Goal: Information Seeking & Learning: Learn about a topic

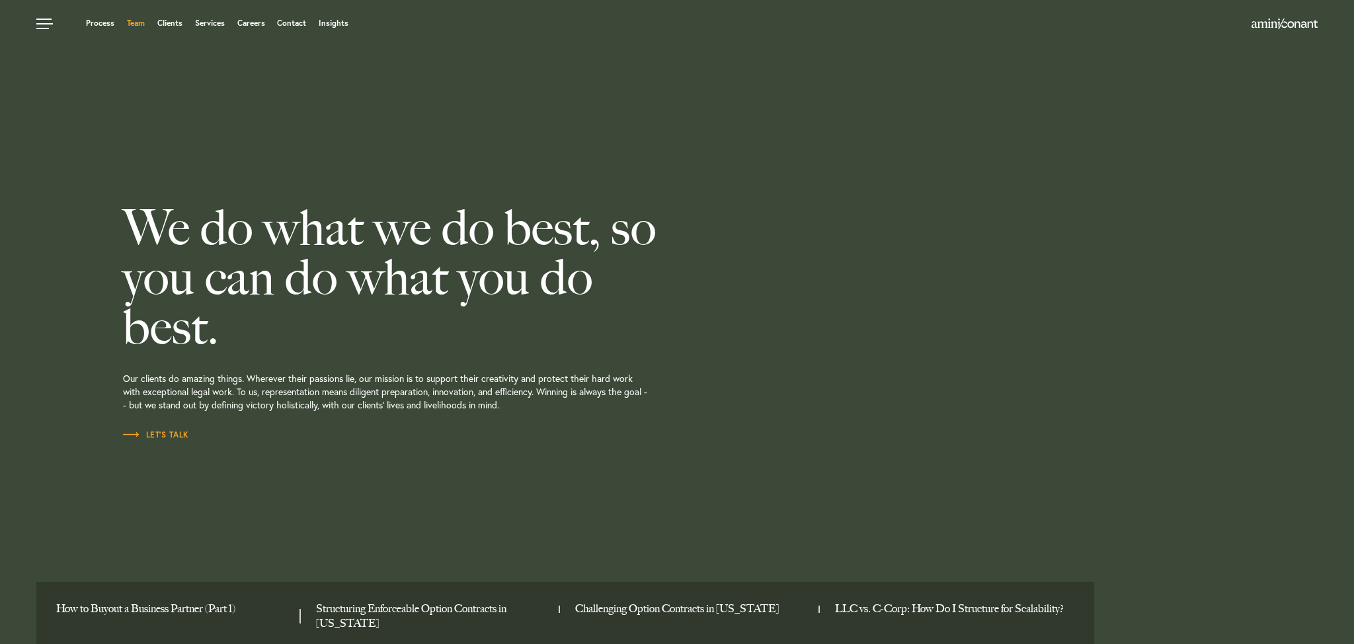
click at [136, 24] on link "Team" at bounding box center [136, 23] width 18 height 8
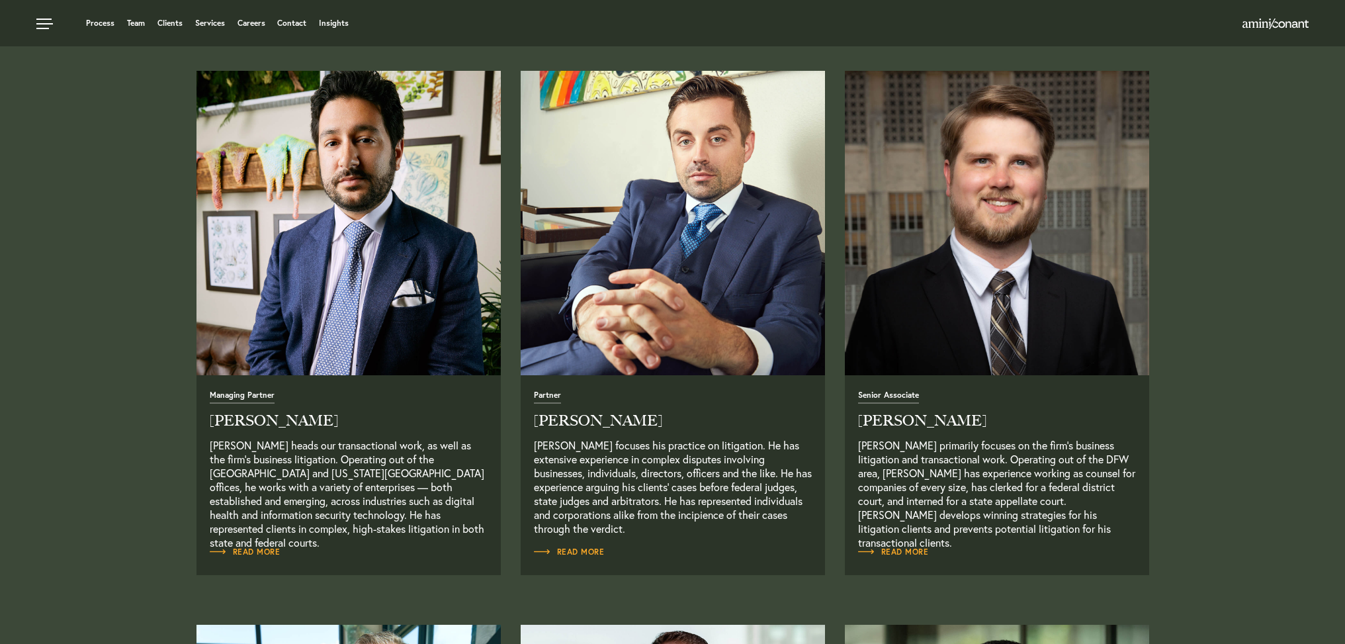
scroll to position [506, 0]
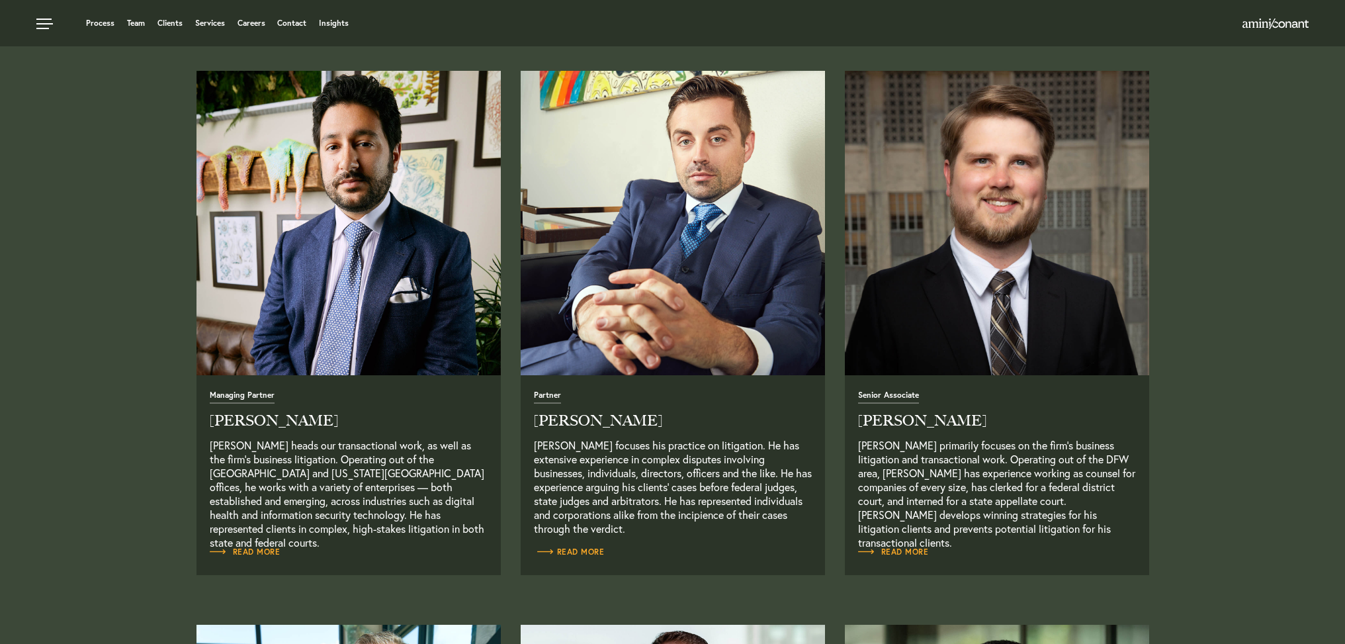
click at [577, 550] on span "Read More" at bounding box center [569, 552] width 71 height 8
click at [257, 558] on link "Read More" at bounding box center [245, 551] width 71 height 13
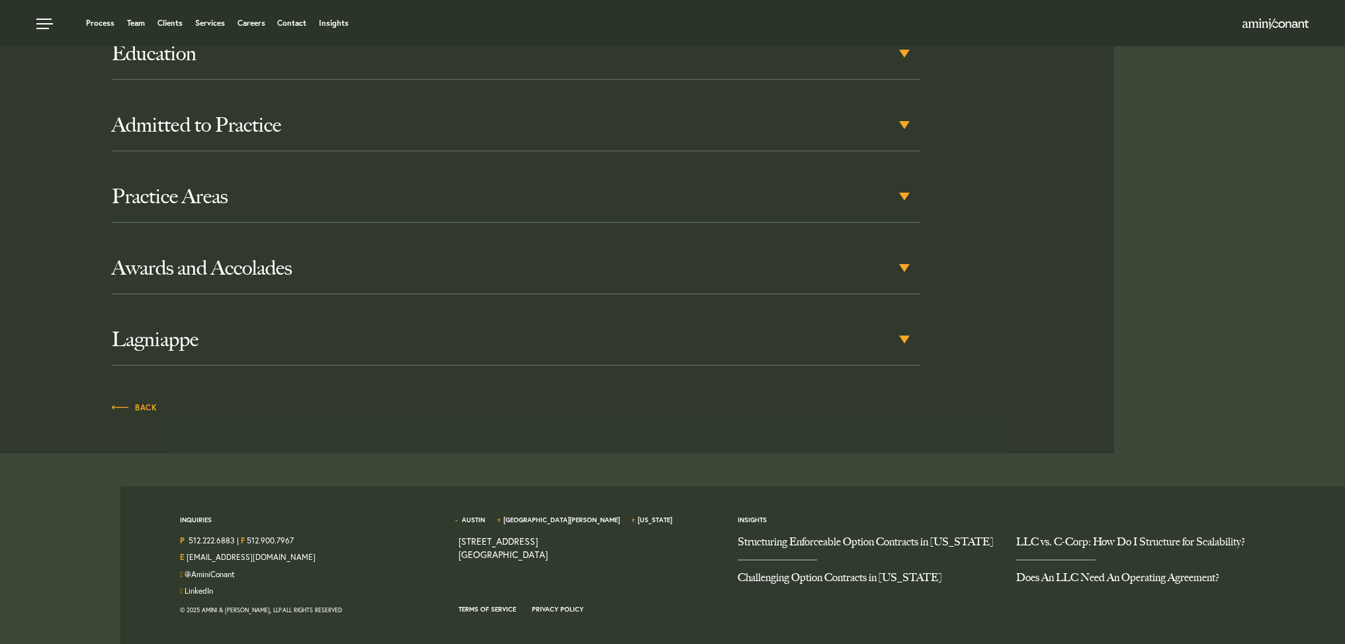
scroll to position [683, 0]
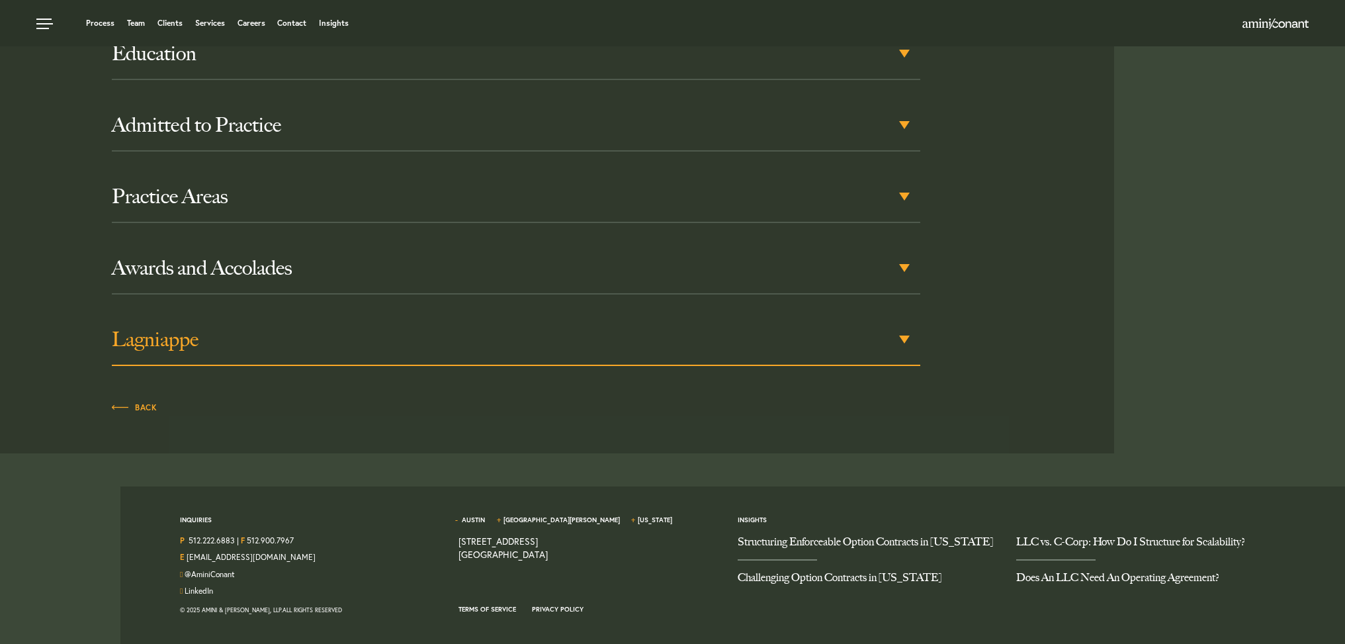
click at [905, 341] on div "Lagniappe" at bounding box center [516, 340] width 808 height 52
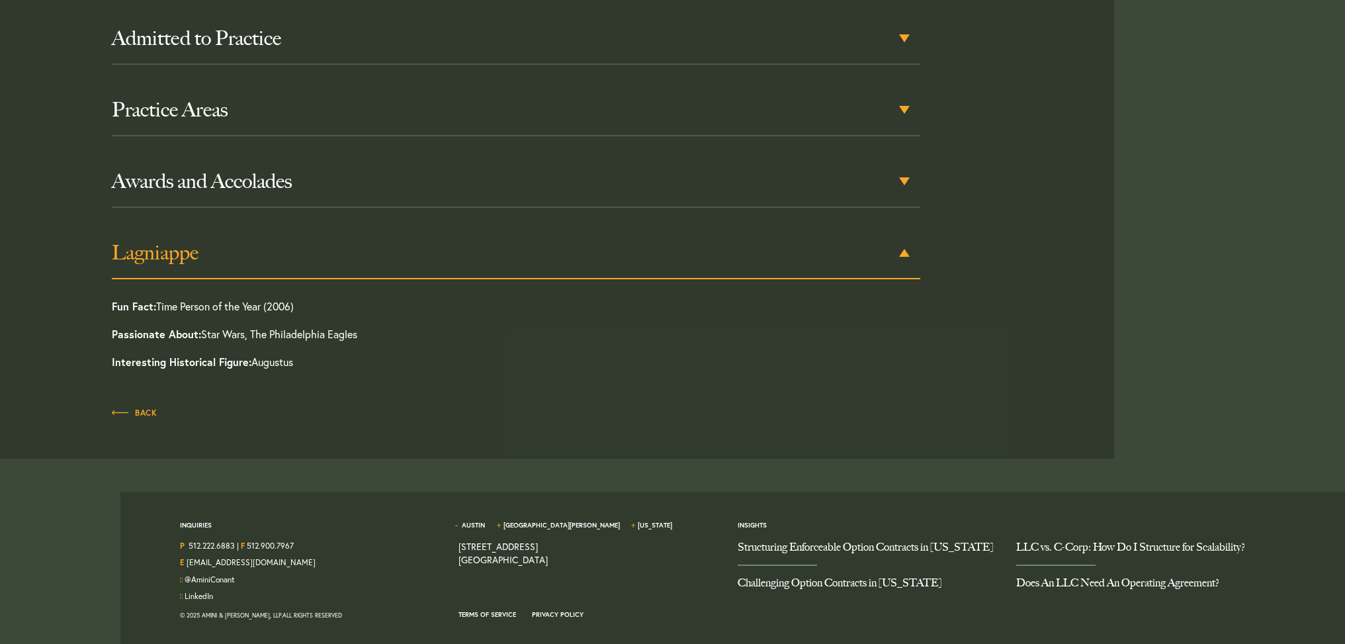
scroll to position [774, 0]
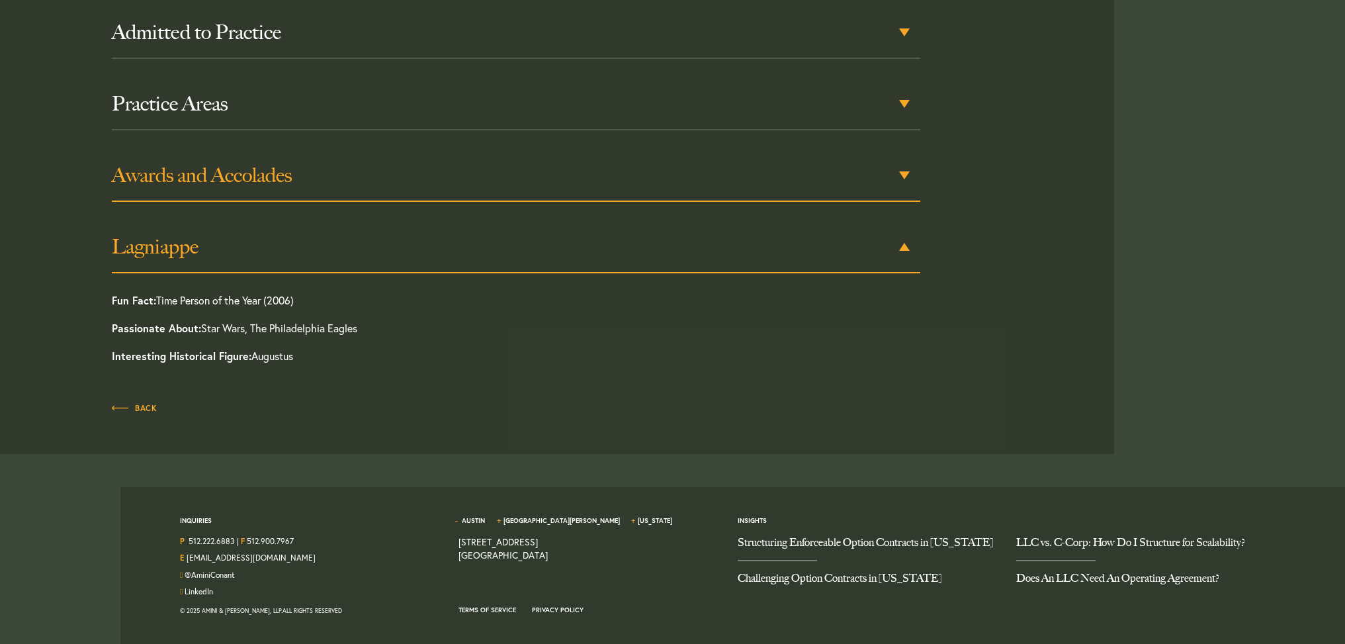
click at [904, 177] on div "Awards and Accolades" at bounding box center [516, 176] width 808 height 52
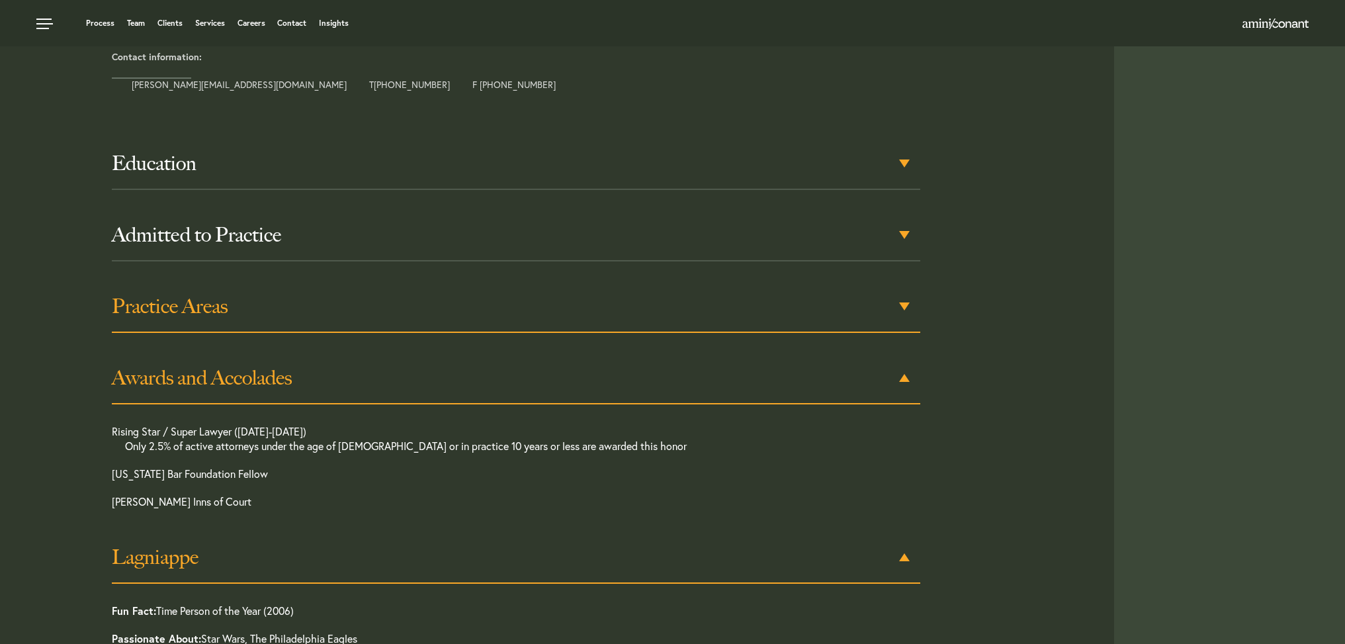
scroll to position [571, 0]
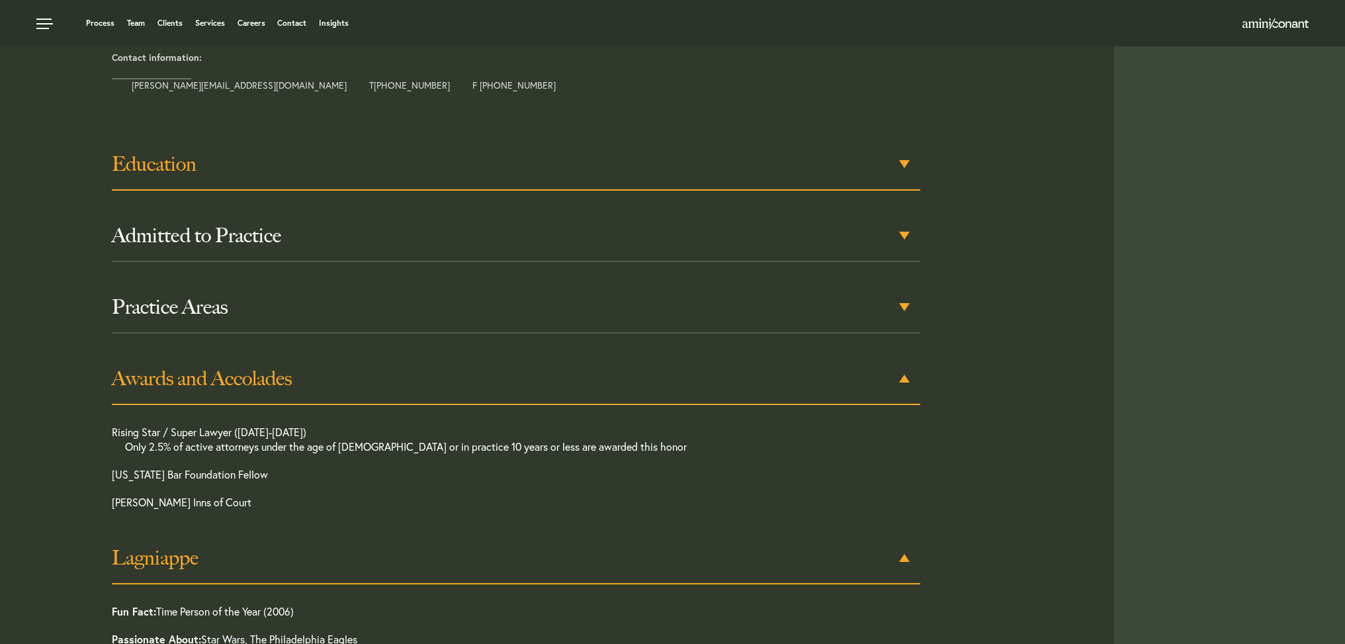
click at [905, 165] on div "Education" at bounding box center [516, 165] width 808 height 52
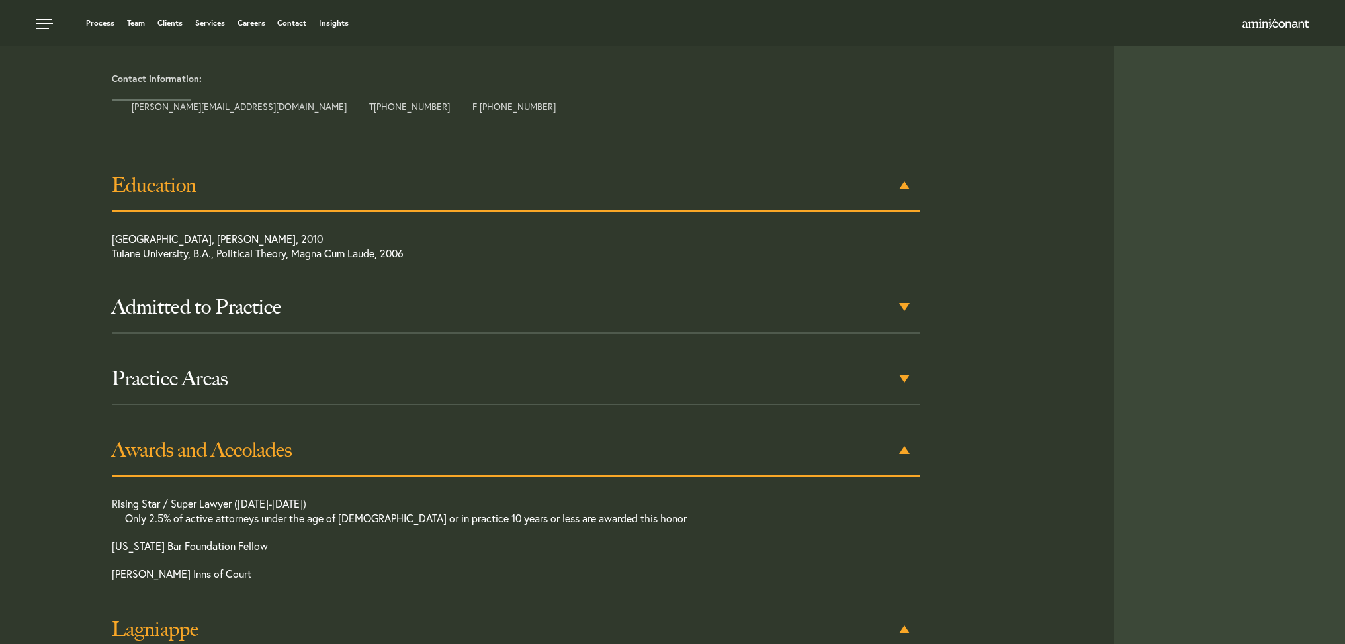
scroll to position [548, 0]
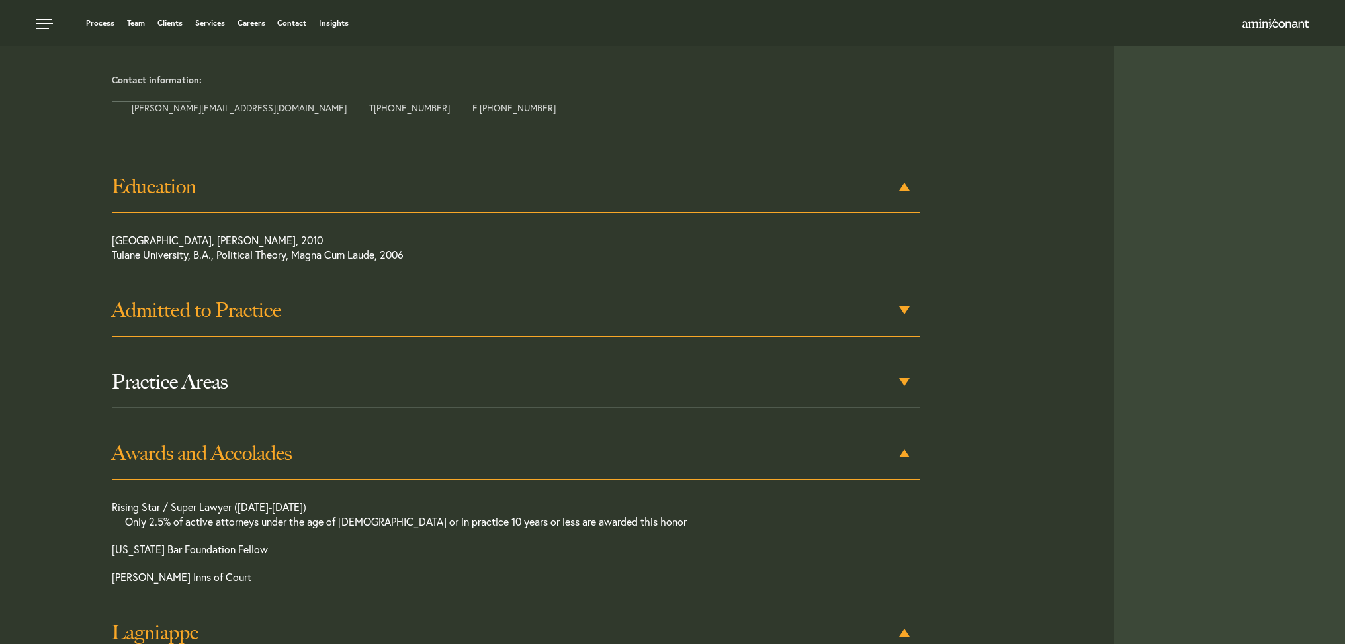
click at [903, 311] on div "Admitted to Practice" at bounding box center [516, 311] width 808 height 52
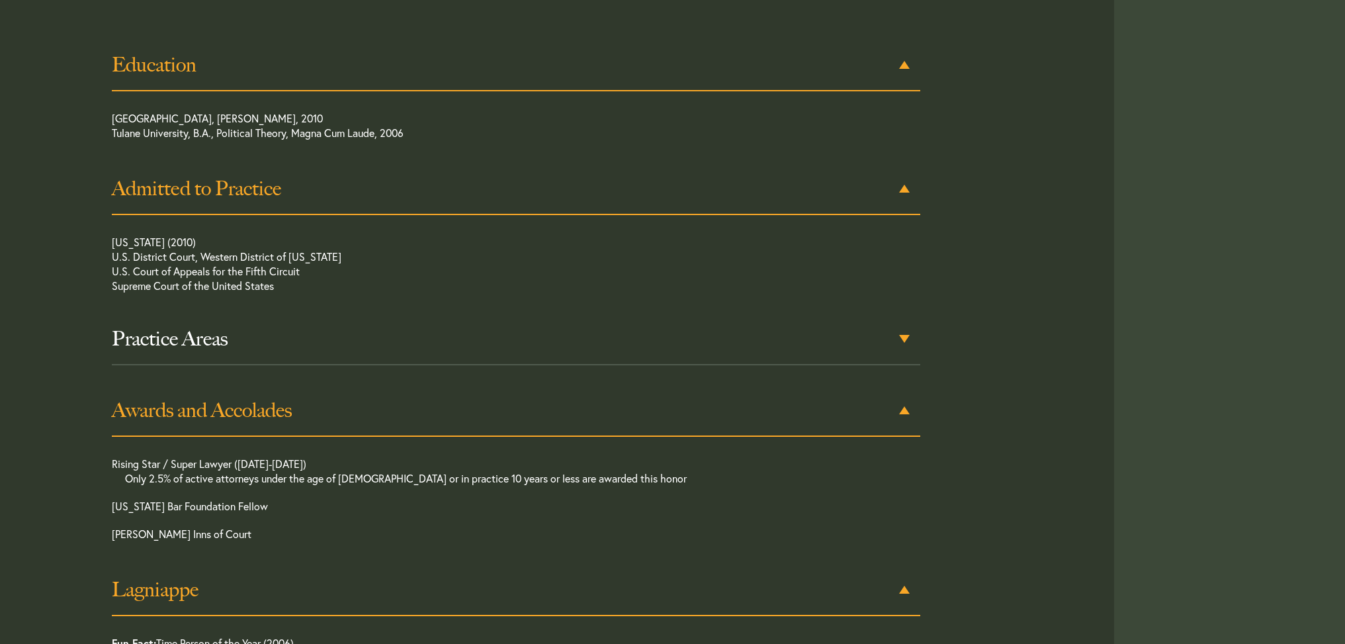
scroll to position [672, 0]
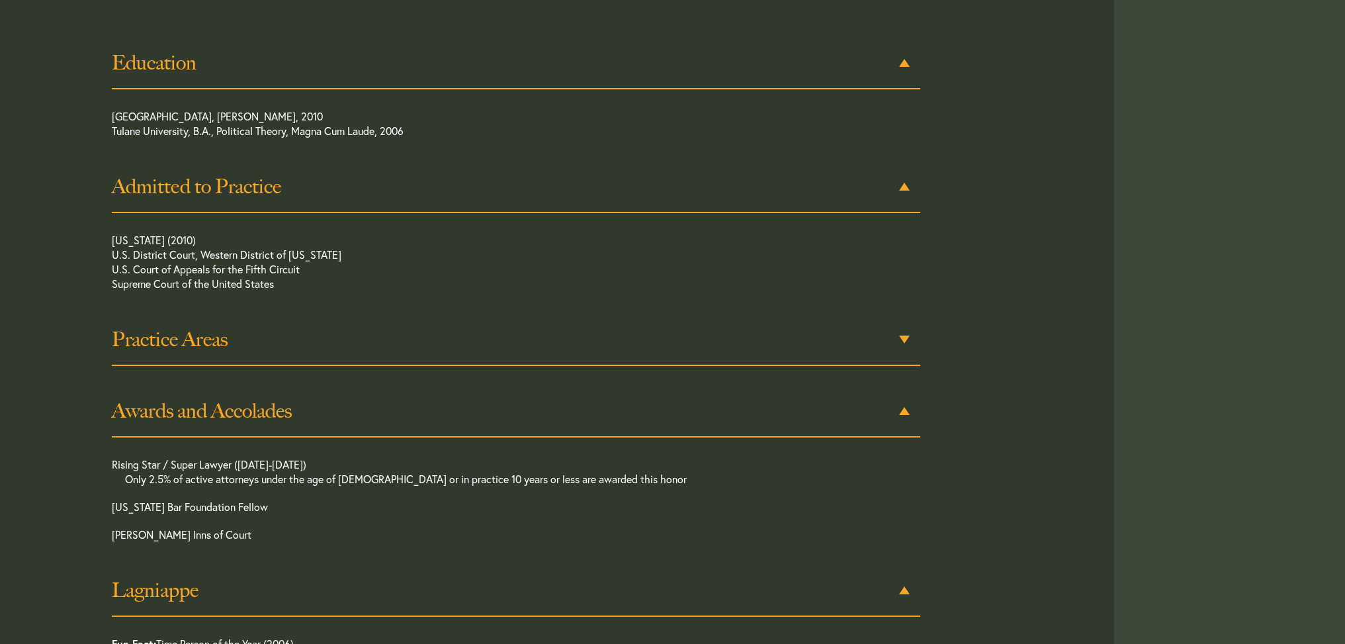
click at [907, 338] on div "Practice Areas" at bounding box center [516, 340] width 808 height 52
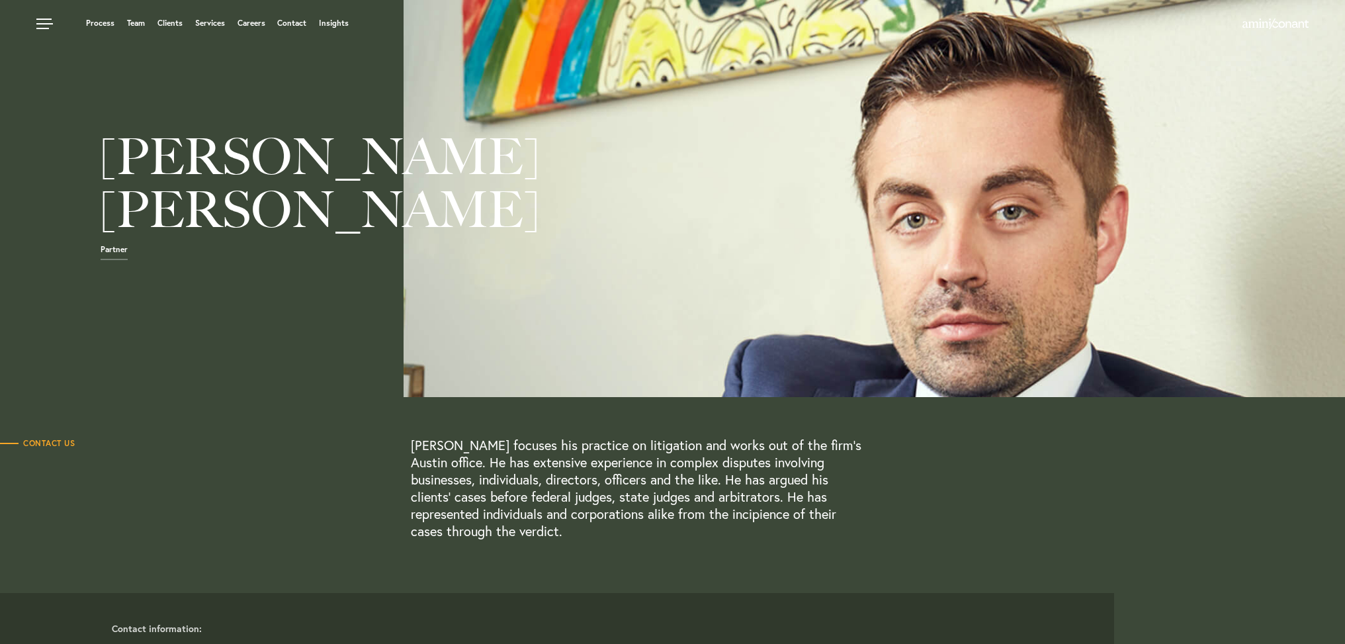
scroll to position [0, 0]
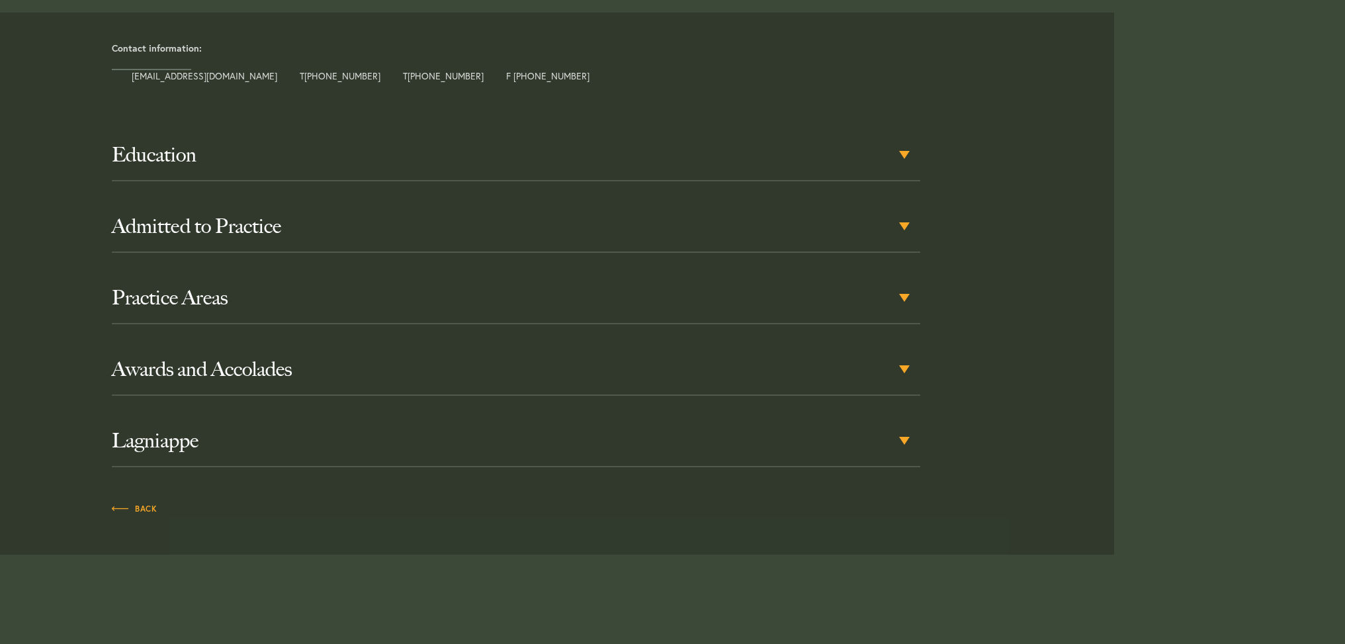
scroll to position [616, 0]
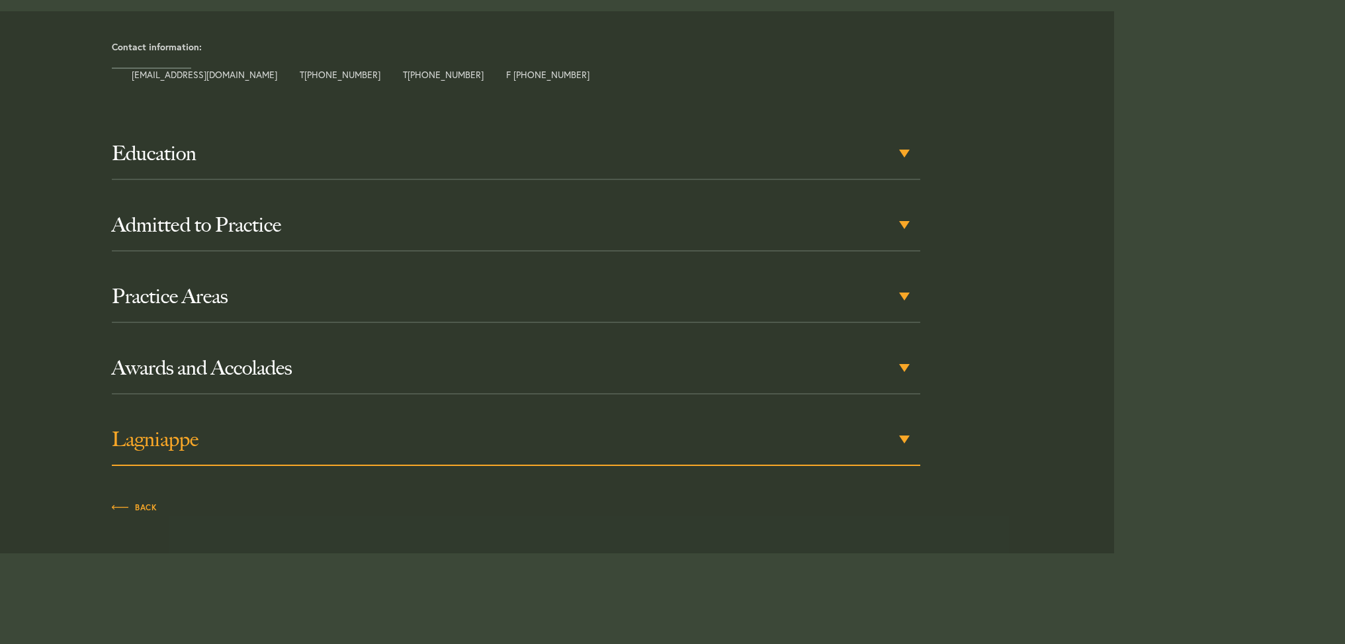
click at [903, 421] on div "Lagniappe" at bounding box center [516, 440] width 808 height 52
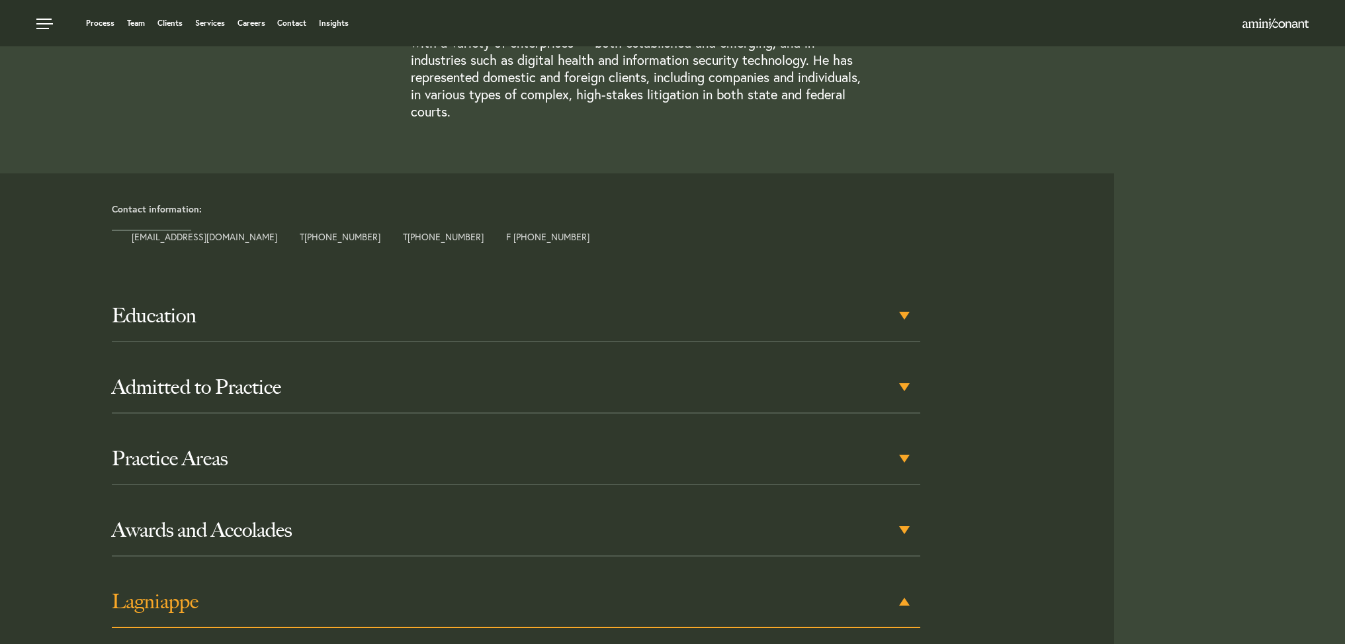
scroll to position [436, 0]
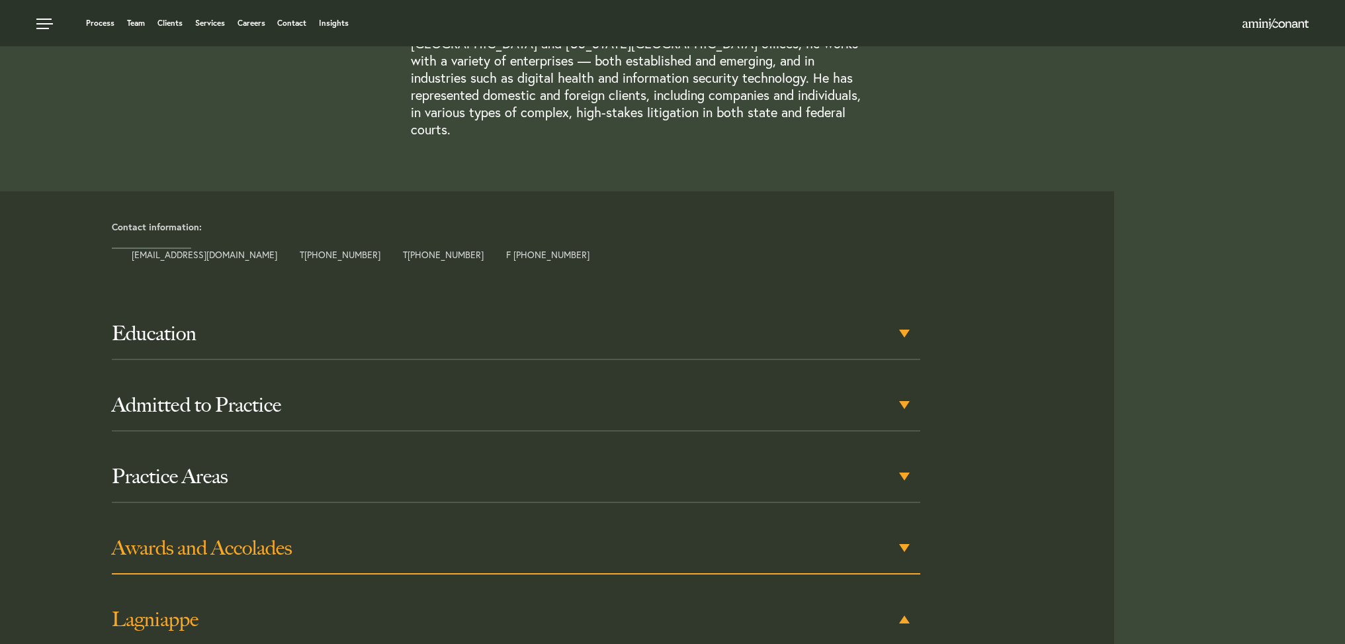
click at [900, 531] on div "Awards and Accolades" at bounding box center [516, 548] width 808 height 52
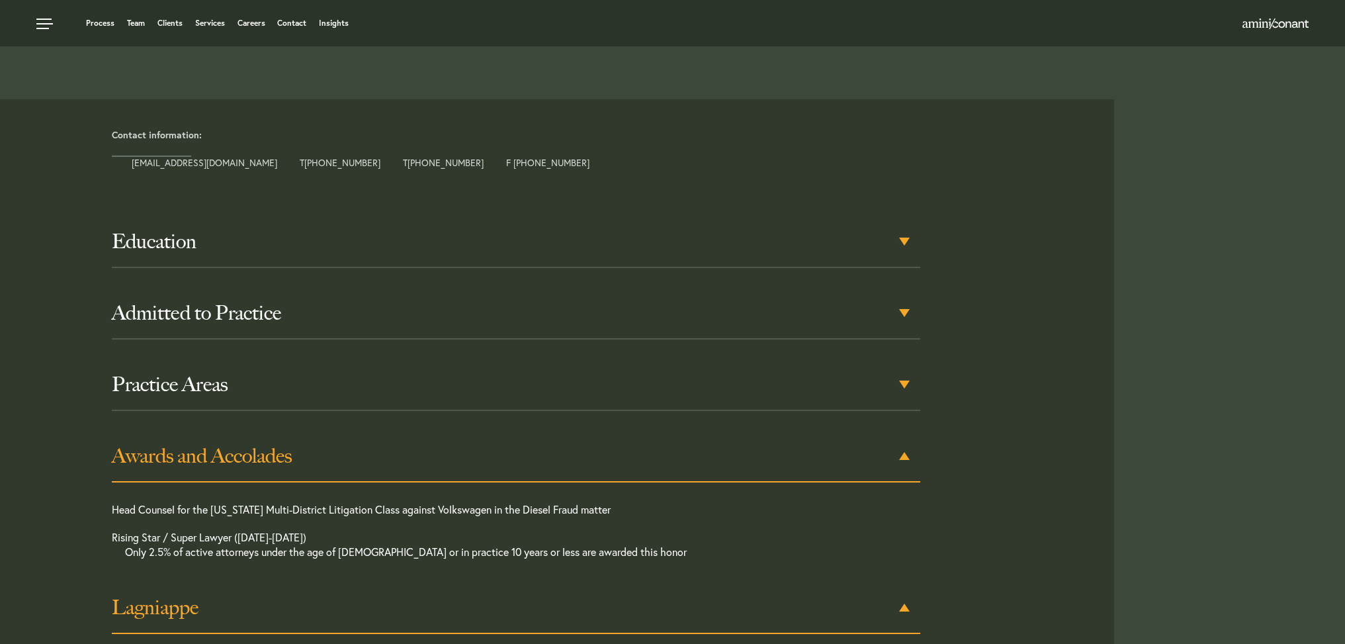
scroll to position [456, 0]
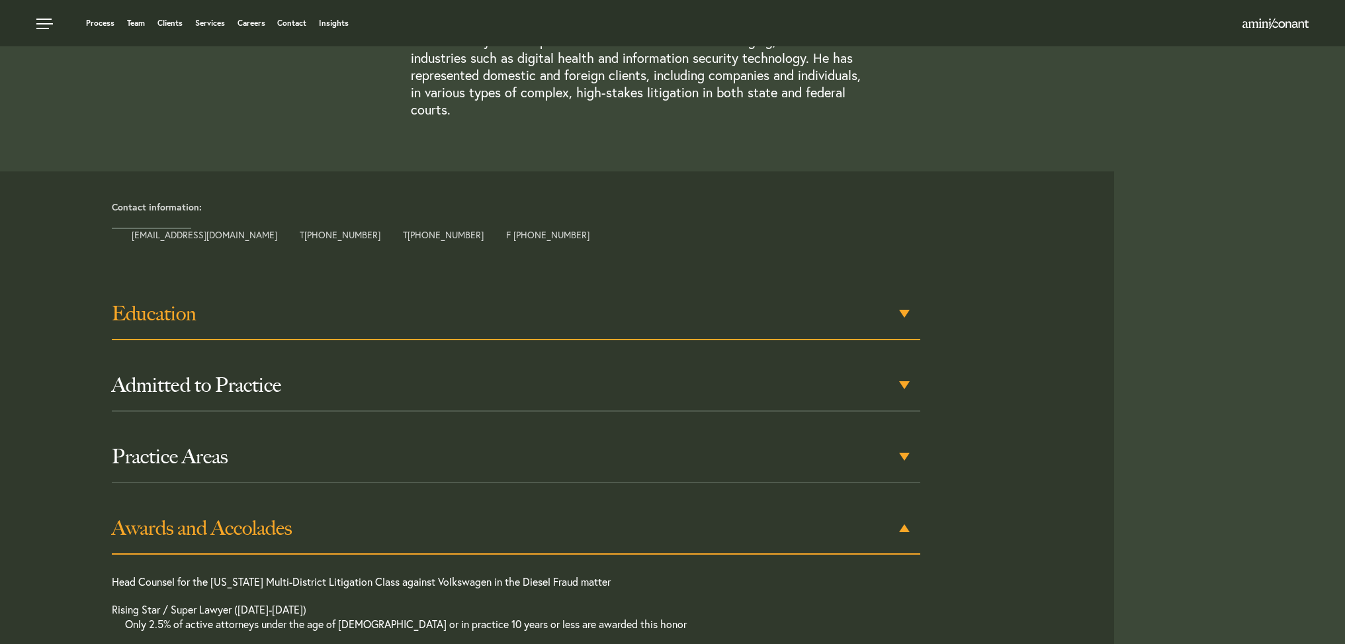
click at [904, 293] on div "Education" at bounding box center [516, 314] width 808 height 52
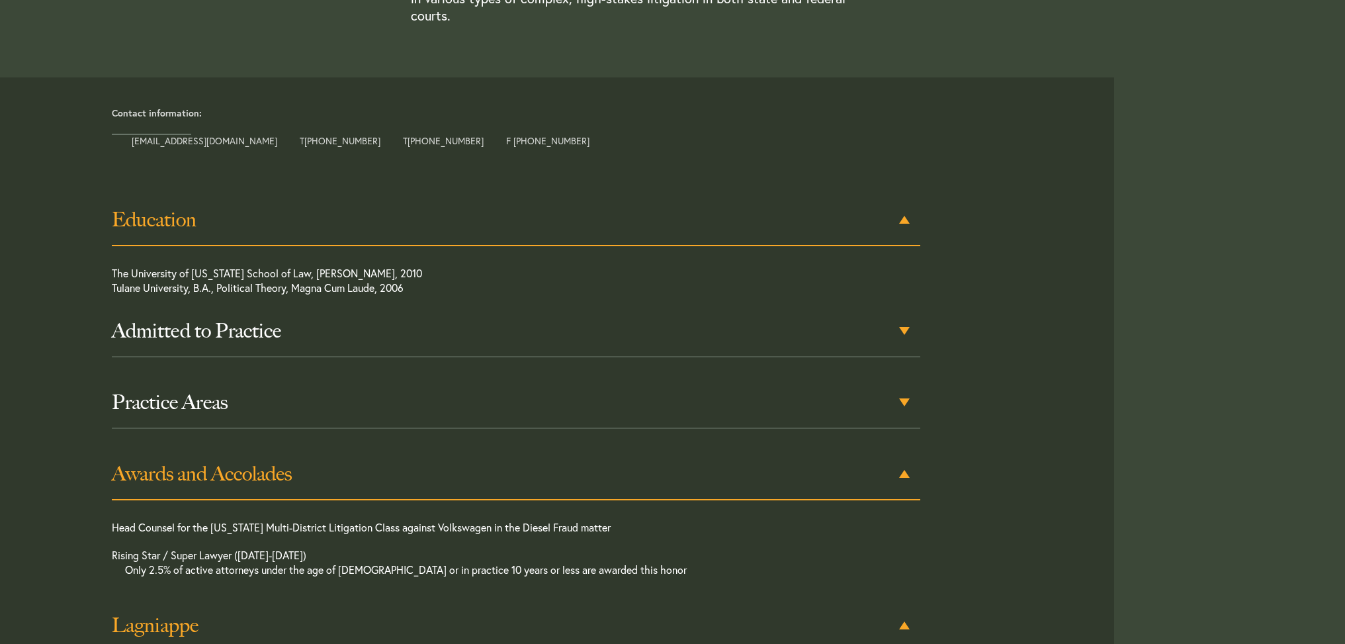
scroll to position [565, 0]
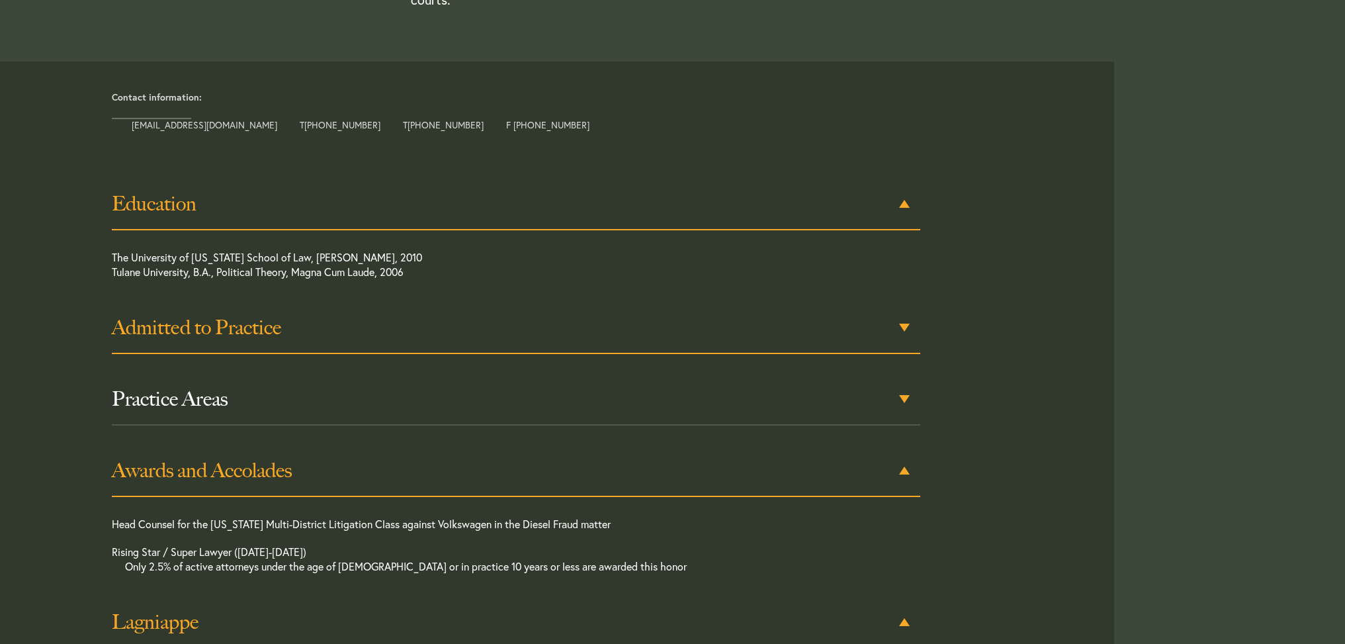
click at [900, 310] on div "Admitted to Practice" at bounding box center [516, 328] width 808 height 52
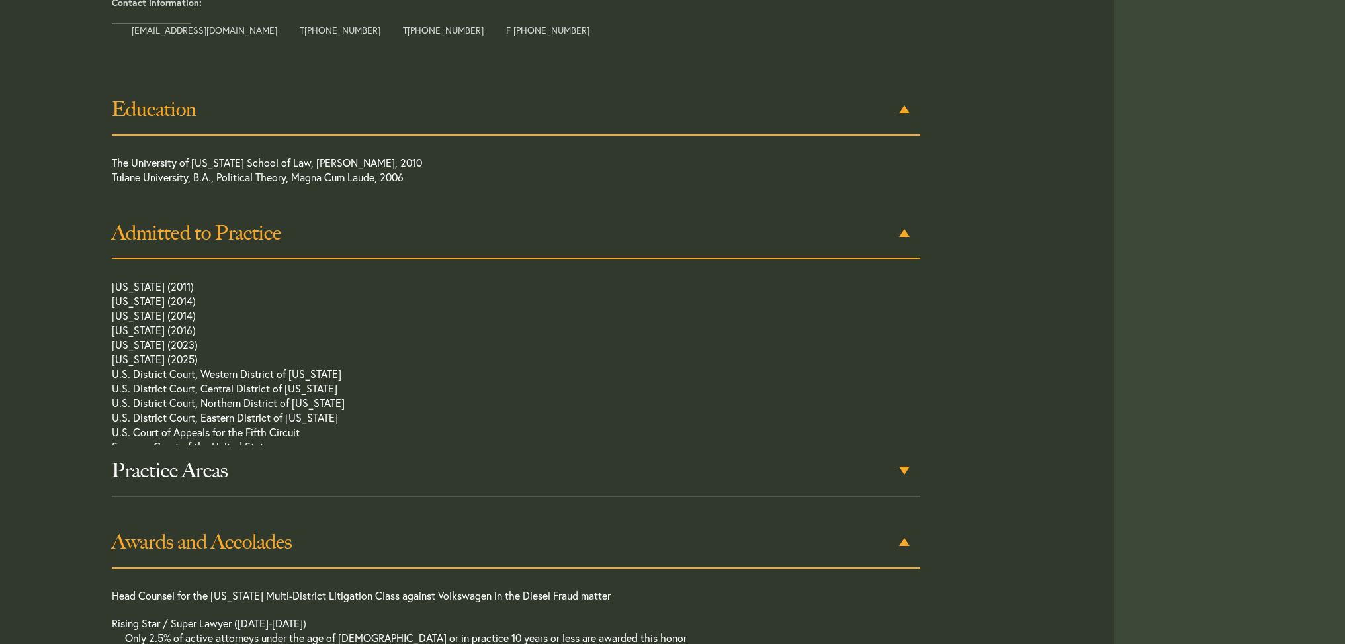
scroll to position [689, 0]
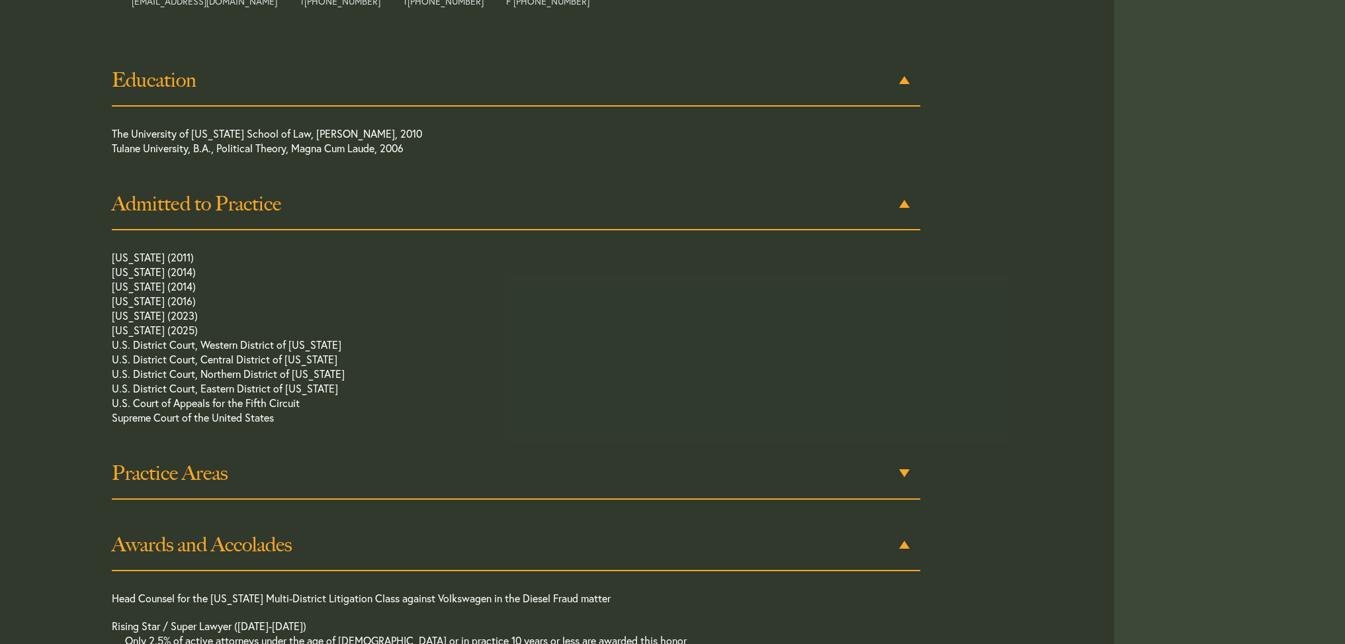
click at [903, 453] on div "Practice Areas" at bounding box center [516, 474] width 808 height 52
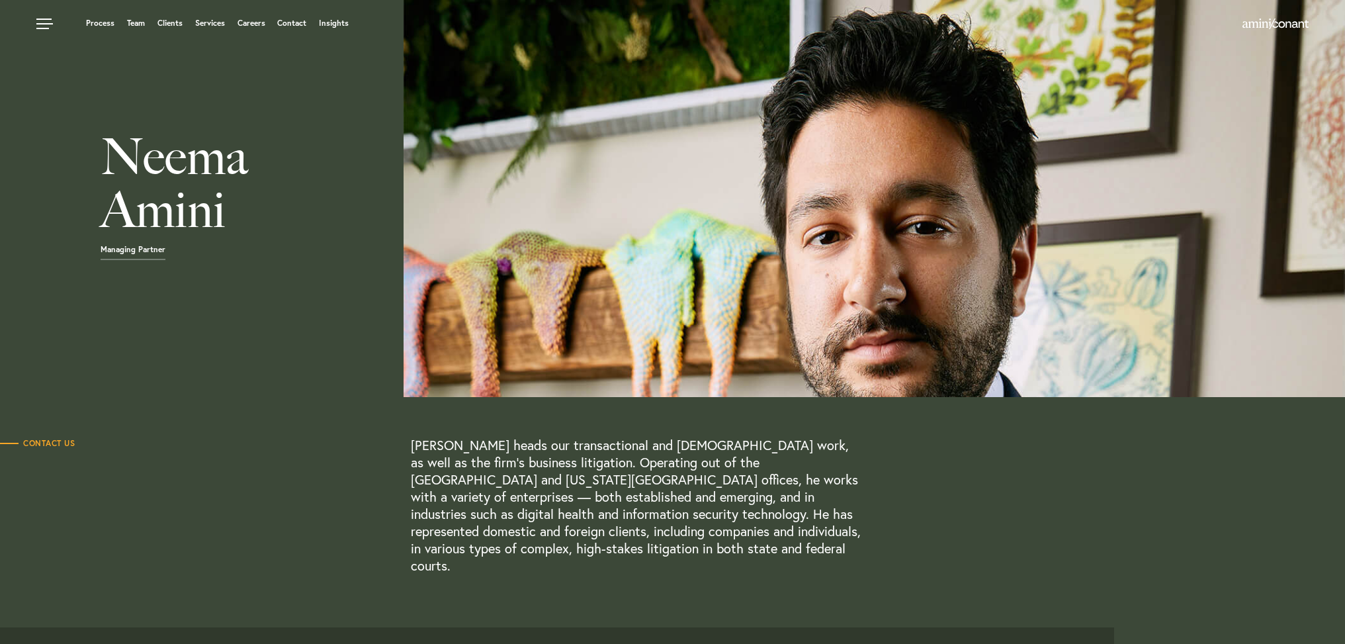
scroll to position [0, 0]
